Goal: Task Accomplishment & Management: Complete application form

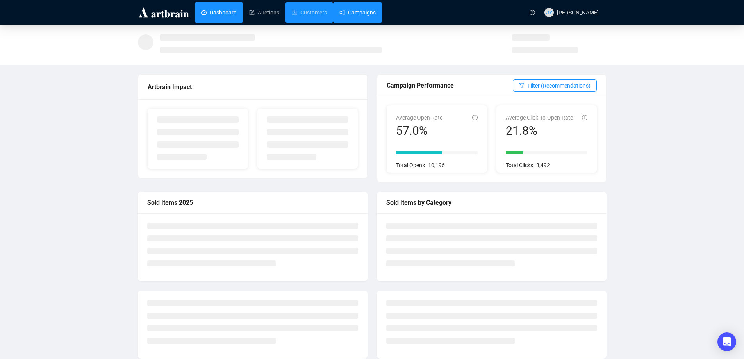
click at [354, 14] on link "Campaigns" at bounding box center [357, 12] width 36 height 20
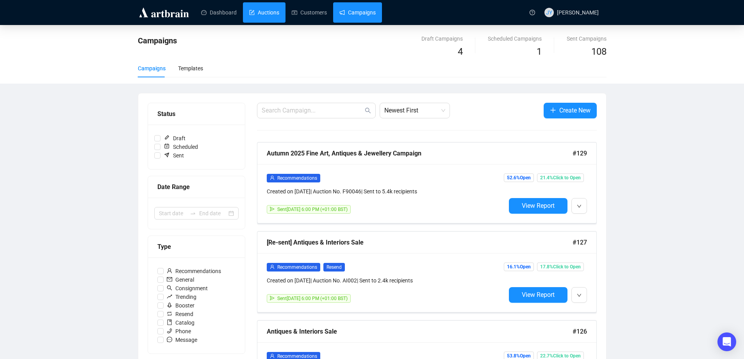
click at [262, 14] on link "Auctions" at bounding box center [264, 12] width 30 height 20
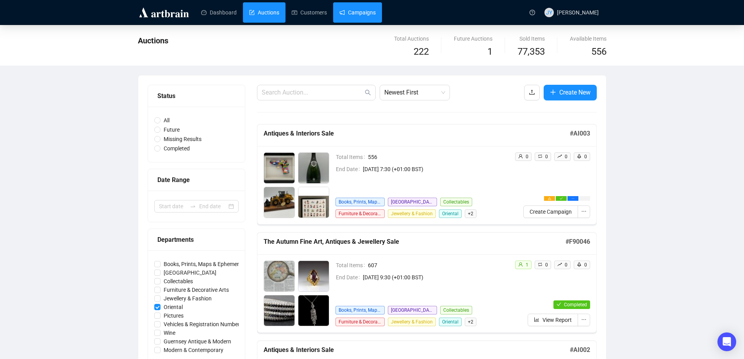
click at [361, 15] on link "Campaigns" at bounding box center [357, 12] width 36 height 20
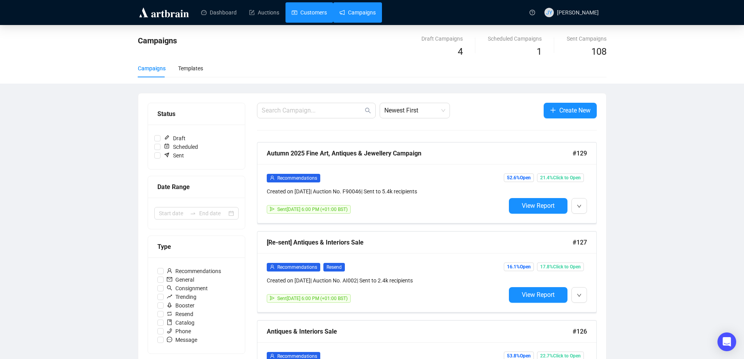
click at [313, 18] on link "Customers" at bounding box center [309, 12] width 35 height 20
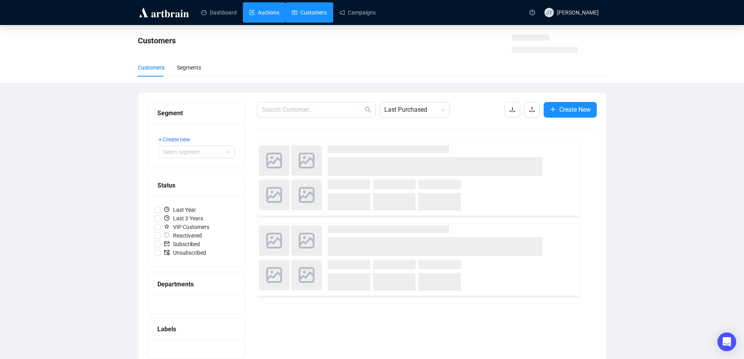
click at [266, 12] on link "Auctions" at bounding box center [264, 12] width 30 height 20
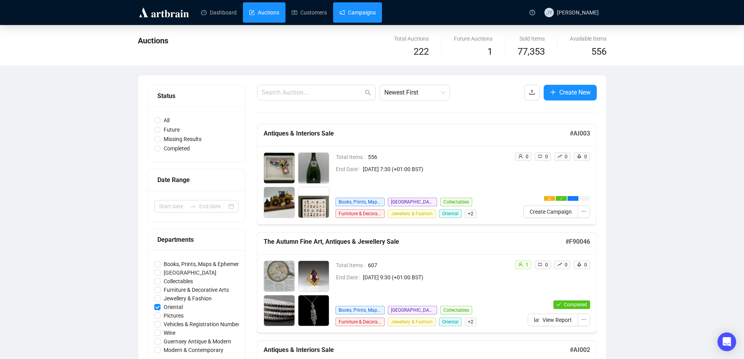
click at [339, 9] on link "Campaigns" at bounding box center [357, 12] width 36 height 20
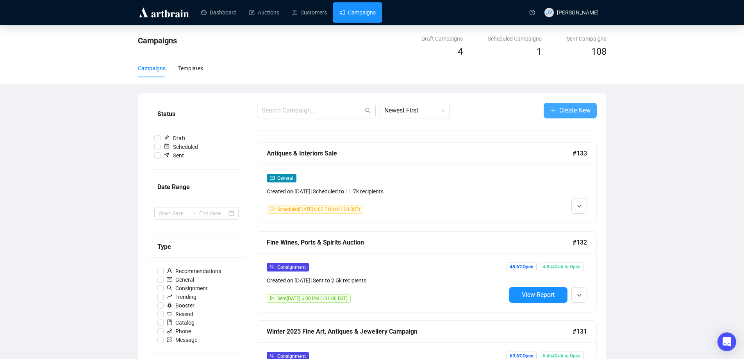
click at [566, 108] on span "Create New" at bounding box center [574, 110] width 31 height 10
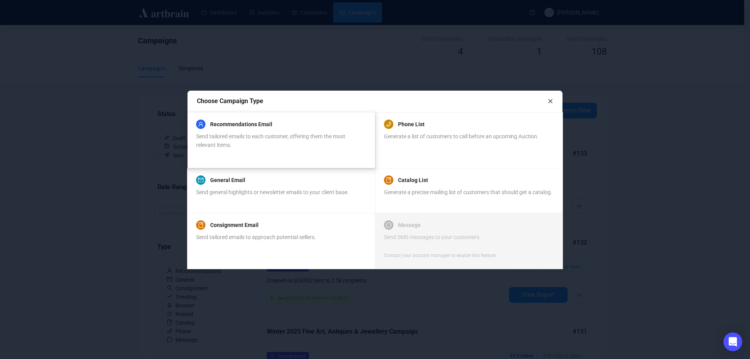
click at [256, 130] on div "Recommendations Email Send tailored emails to each customer, offering them the …" at bounding box center [281, 135] width 170 height 30
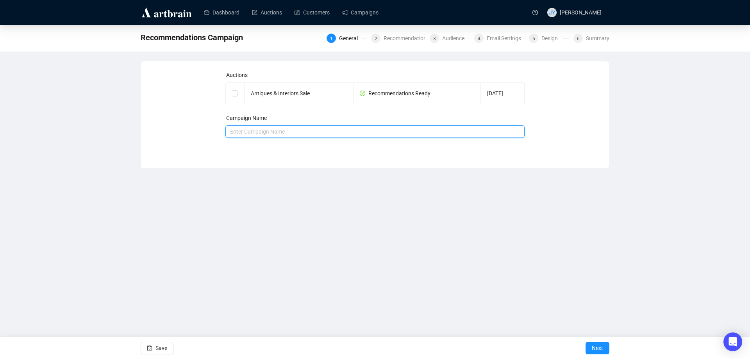
click at [256, 130] on input "text" at bounding box center [375, 131] width 300 height 12
type input "Antiques & Interiors Sale"
click at [596, 343] on span "Next" at bounding box center [597, 348] width 11 height 22
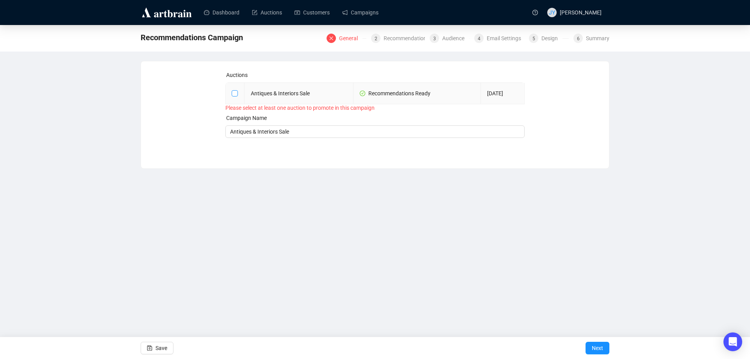
click at [235, 94] on input "checkbox" at bounding box center [234, 92] width 5 height 5
checkbox input "true"
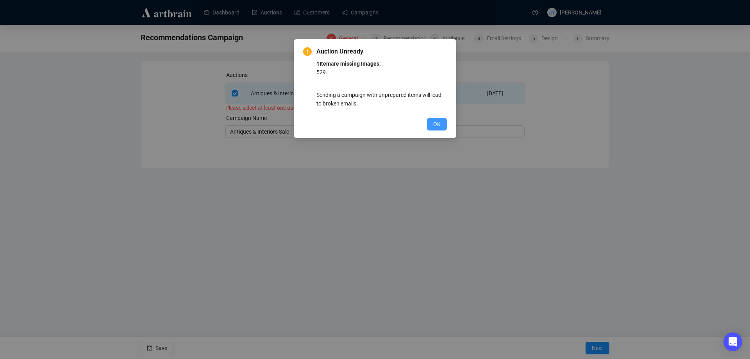
click at [432, 120] on button "OK" at bounding box center [437, 124] width 20 height 12
